Goal: Go to known website: Access a specific website the user already knows

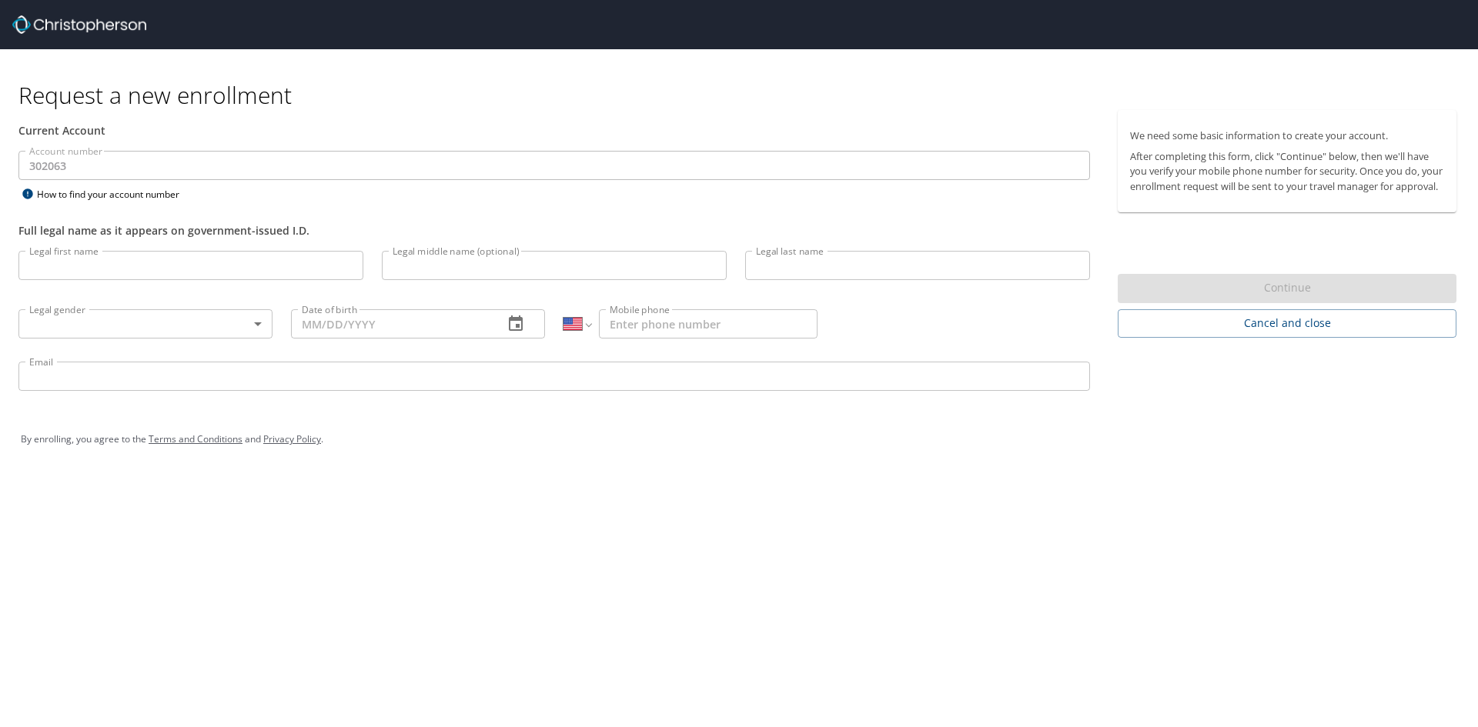
select select "US"
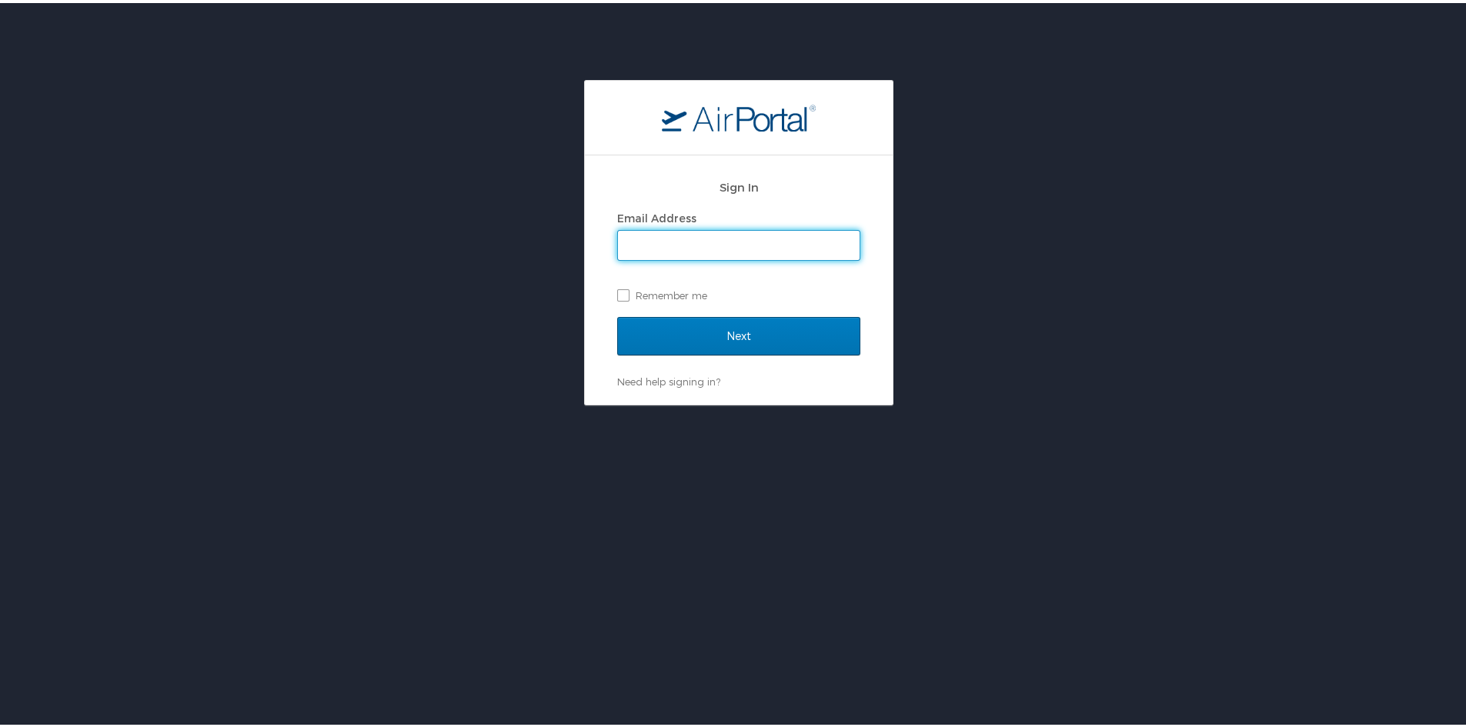
type input "[PERSON_NAME][EMAIL_ADDRESS][PERSON_NAME][DOMAIN_NAME]"
click at [617, 289] on label "Remember me" at bounding box center [738, 292] width 243 height 23
click at [617, 289] on input "Remember me" at bounding box center [622, 291] width 10 height 10
checkbox input "true"
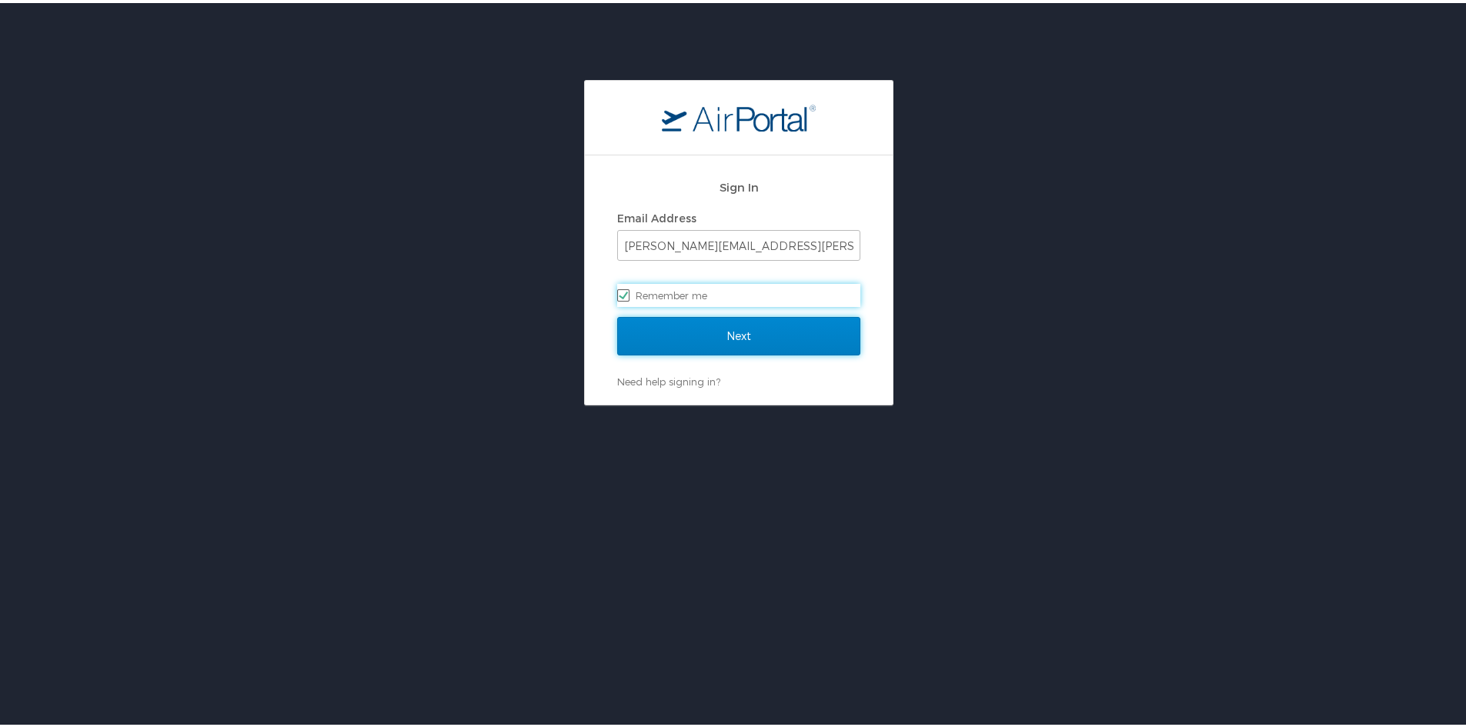
click at [674, 322] on input "Next" at bounding box center [738, 333] width 243 height 38
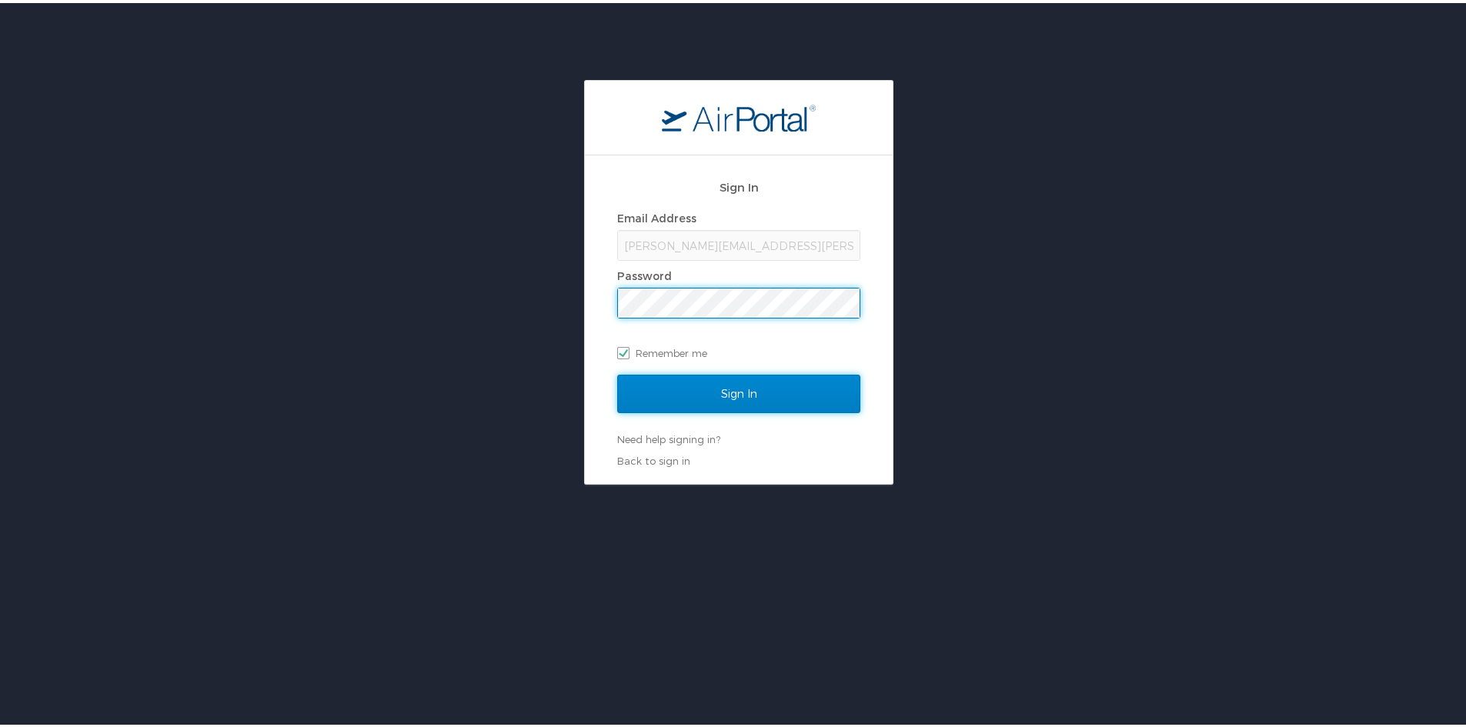
click at [617, 389] on input "Sign In" at bounding box center [738, 391] width 243 height 38
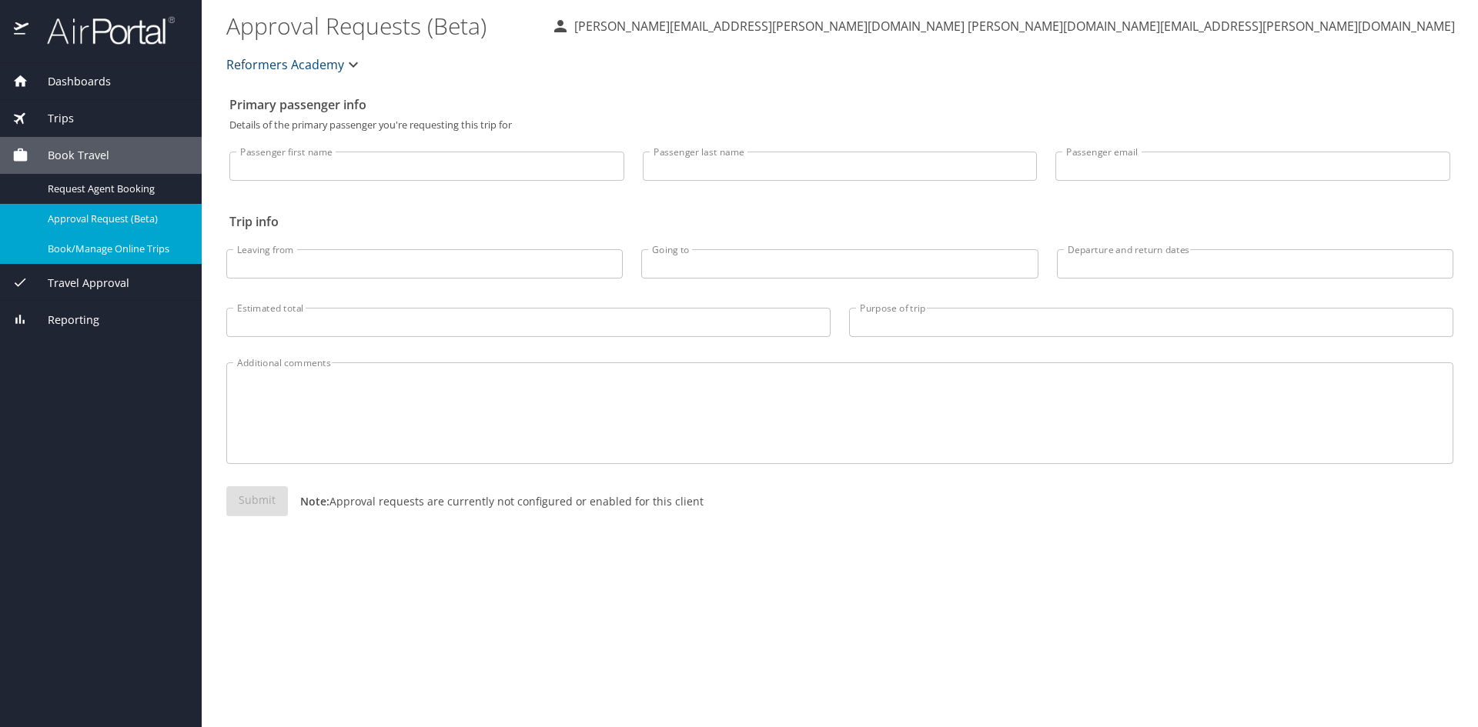
click at [96, 252] on span "Book/Manage Online Trips" at bounding box center [115, 249] width 135 height 15
click at [122, 245] on span "Book/Manage Online Trips" at bounding box center [115, 249] width 135 height 15
